Goal: Information Seeking & Learning: Understand process/instructions

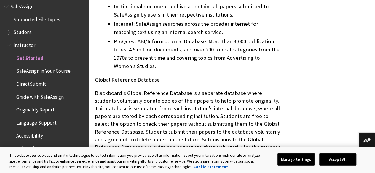
scroll to position [378, 0]
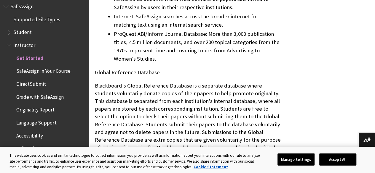
click at [24, 108] on span "Originality Report" at bounding box center [35, 109] width 38 height 8
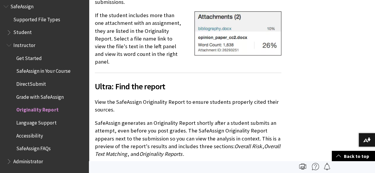
scroll to position [622, 0]
